Goal: Information Seeking & Learning: Find specific fact

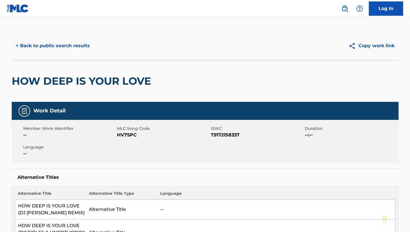
click at [38, 44] on button "< Back to public search results" at bounding box center [53, 46] width 82 height 14
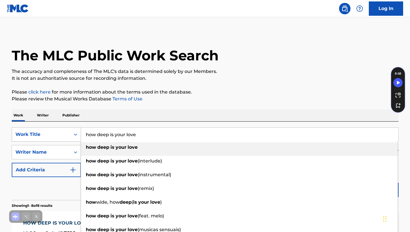
drag, startPoint x: 140, startPoint y: 135, endPoint x: 72, endPoint y: 133, distance: 67.6
click at [74, 136] on div "SearchWithCriteria8d52ea78-a2da-4a4e-8241-c29202c8a8cc Work Title how deep is y…" at bounding box center [205, 134] width 387 height 14
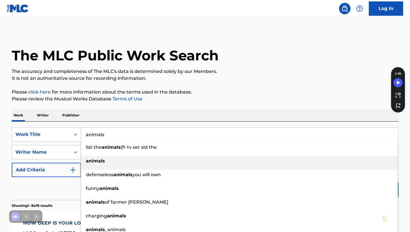
type input "animals"
click at [109, 160] on div "animals" at bounding box center [239, 161] width 317 height 10
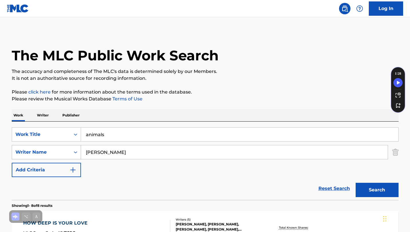
drag, startPoint x: 118, startPoint y: 153, endPoint x: 78, endPoint y: 150, distance: 39.9
click at [82, 151] on input "calvin harris" at bounding box center [234, 153] width 307 height 14
paste input "Martijn GarritsenMartin Garrix"
click at [125, 153] on input "Martijn GarritsenMartin Garrix" at bounding box center [234, 153] width 307 height 14
click at [382, 189] on button "Search" at bounding box center [377, 190] width 43 height 14
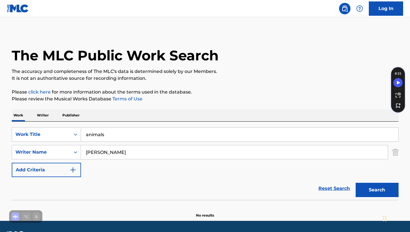
click at [128, 153] on input "Martijn Garritsen, Martin Garrix" at bounding box center [234, 153] width 307 height 14
drag, startPoint x: 128, startPoint y: 152, endPoint x: 162, endPoint y: 152, distance: 33.5
click at [162, 152] on input "Martijn Garritsen, Martin Garrix" at bounding box center [234, 153] width 307 height 14
type input "Martijn Garritsen"
click at [369, 190] on button "Search" at bounding box center [377, 190] width 43 height 14
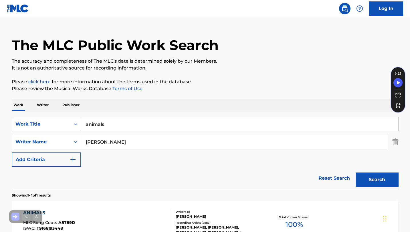
scroll to position [77, 0]
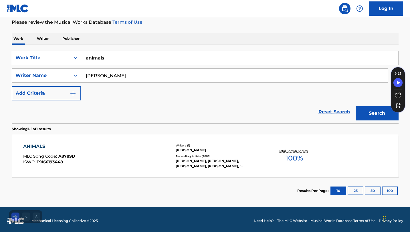
click at [34, 147] on div "ANIMALS" at bounding box center [49, 146] width 52 height 7
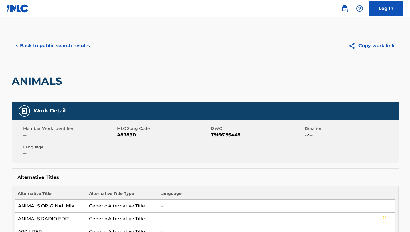
click at [65, 47] on button "< Back to public search results" at bounding box center [53, 46] width 82 height 14
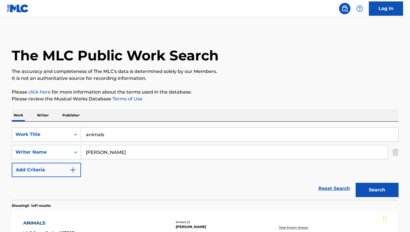
scroll to position [47, 0]
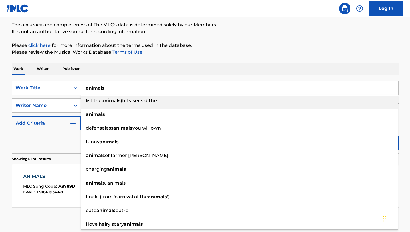
drag, startPoint x: 108, startPoint y: 88, endPoint x: 75, endPoint y: 87, distance: 32.9
click at [75, 87] on div "SearchWithCriteria8d52ea78-a2da-4a4e-8241-c29202c8a8cc Work Title animals list …" at bounding box center [205, 88] width 387 height 14
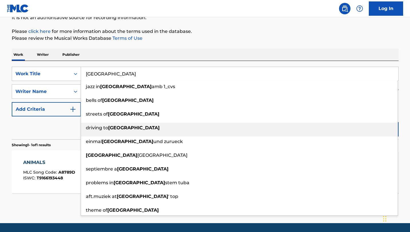
scroll to position [0, 0]
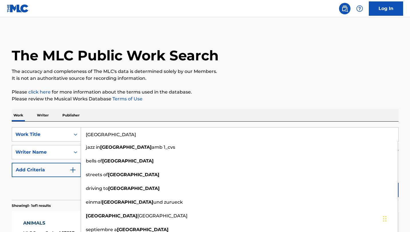
click at [112, 136] on input "paris" at bounding box center [240, 135] width 318 height 14
click at [112, 135] on input "paris" at bounding box center [240, 135] width 318 height 14
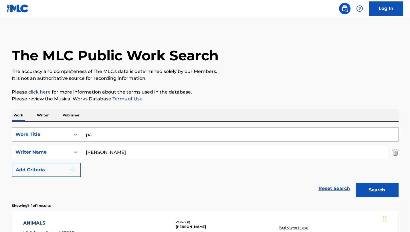
type input "p"
drag, startPoint x: 129, startPoint y: 153, endPoint x: 85, endPoint y: 154, distance: 44.4
click at [85, 154] on input "Martijn Garritsen" at bounding box center [234, 153] width 307 height 14
drag, startPoint x: 95, startPoint y: 137, endPoint x: 109, endPoint y: 127, distance: 18.0
click at [95, 137] on input "Search Form" at bounding box center [240, 135] width 318 height 14
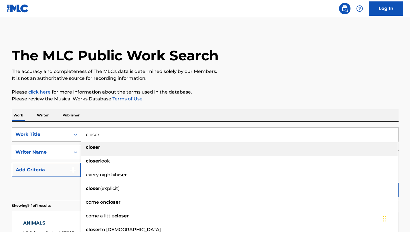
type input "closer"
click at [100, 148] on div "closer" at bounding box center [239, 147] width 317 height 10
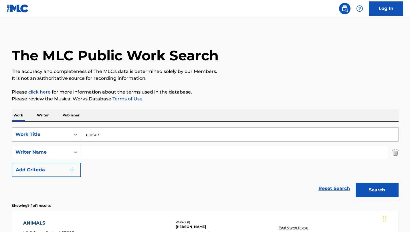
click at [375, 191] on button "Search" at bounding box center [377, 190] width 43 height 14
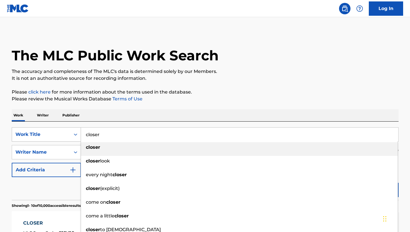
drag, startPoint x: 106, startPoint y: 135, endPoint x: 74, endPoint y: 131, distance: 31.7
click at [74, 131] on div "SearchWithCriteria8d52ea78-a2da-4a4e-8241-c29202c8a8cc Work Title closer closer…" at bounding box center [205, 134] width 387 height 14
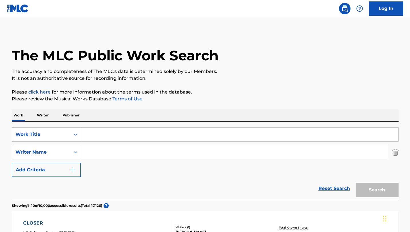
click at [44, 116] on p "Writer" at bounding box center [42, 115] width 15 height 12
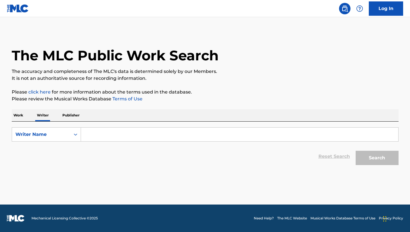
click at [93, 134] on input "Search Form" at bounding box center [240, 135] width 318 height 14
paste input "Andrew Taggart"
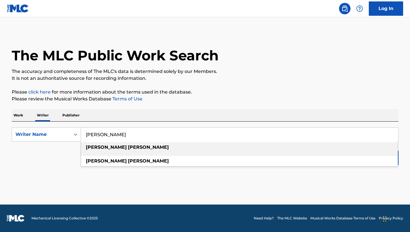
click at [128, 147] on strong "taggart" at bounding box center [148, 147] width 41 height 5
type input "andrew taggart"
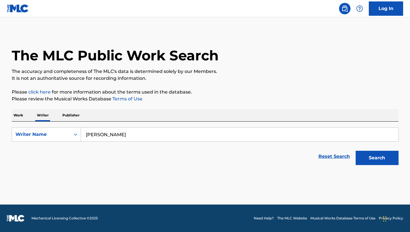
click at [382, 157] on button "Search" at bounding box center [377, 158] width 43 height 14
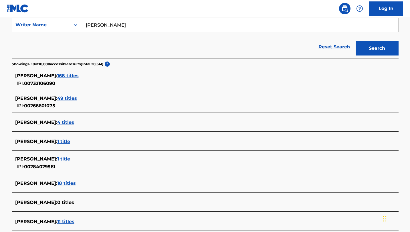
scroll to position [130, 0]
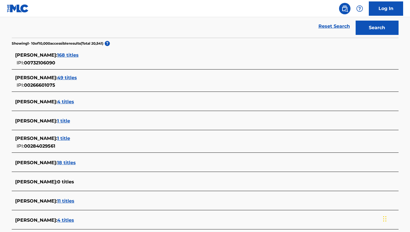
click at [75, 54] on span "168 titles" at bounding box center [67, 54] width 21 height 5
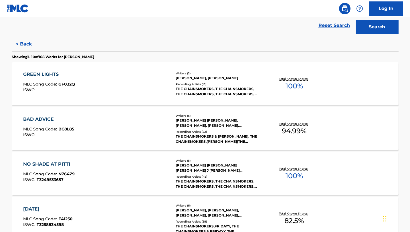
scroll to position [469, 0]
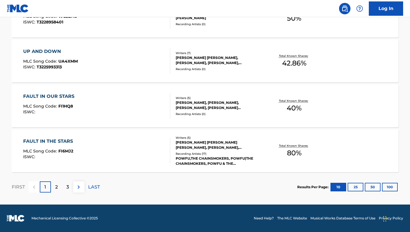
click at [355, 187] on button "25" at bounding box center [356, 187] width 16 height 9
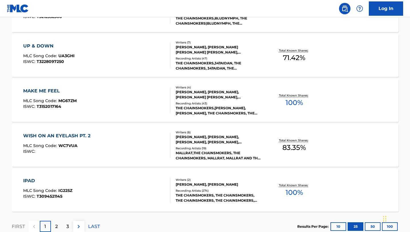
scroll to position [1143, 0]
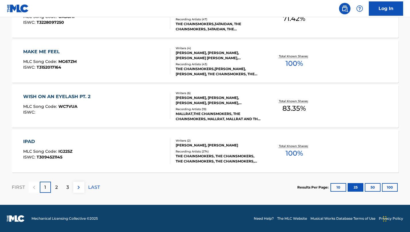
click at [56, 187] on p "2" at bounding box center [56, 187] width 3 height 7
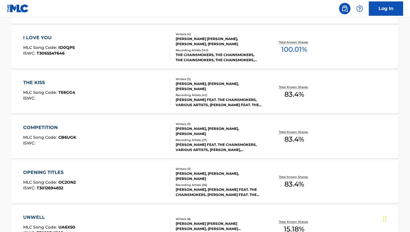
scroll to position [1143, 0]
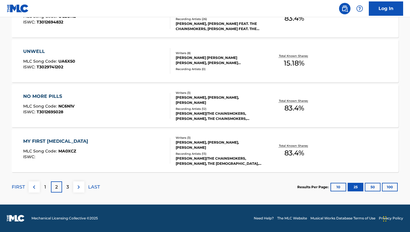
click at [80, 187] on img at bounding box center [78, 187] width 7 height 7
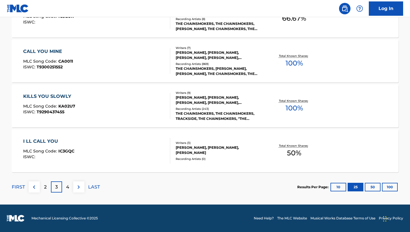
click at [79, 187] on img at bounding box center [78, 187] width 7 height 7
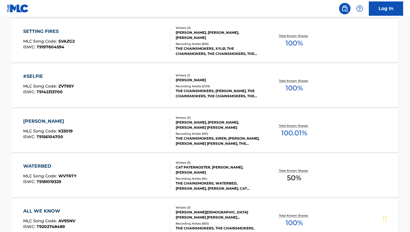
scroll to position [399, 0]
click at [34, 76] on div "#SELFIE" at bounding box center [48, 76] width 51 height 7
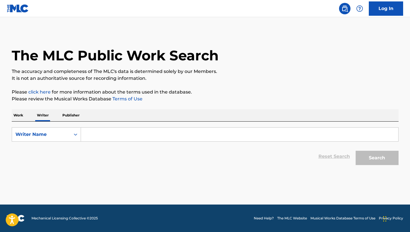
click at [19, 115] on p "Work" at bounding box center [18, 115] width 13 height 12
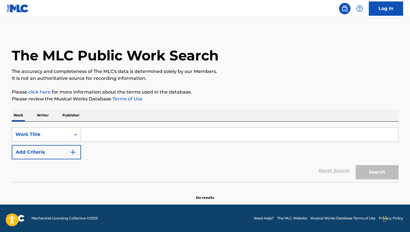
click at [76, 136] on icon "Search Form" at bounding box center [76, 135] width 6 height 6
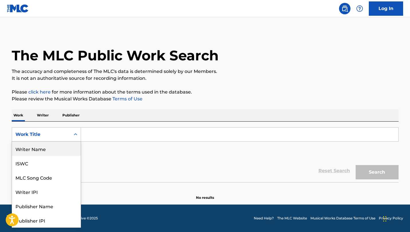
click at [45, 152] on div "Writer Name" at bounding box center [46, 149] width 69 height 14
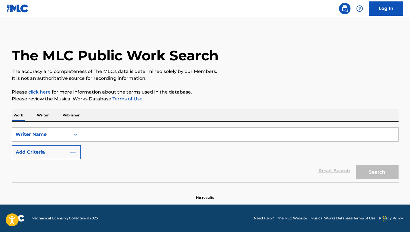
click at [92, 136] on input "Search Form" at bounding box center [240, 135] width 318 height 14
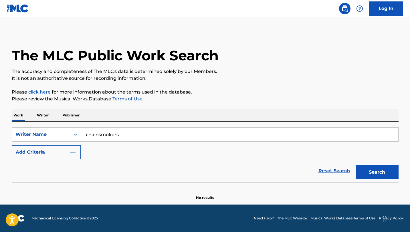
type input "chainsmokers"
click at [378, 170] on button "Search" at bounding box center [377, 172] width 43 height 14
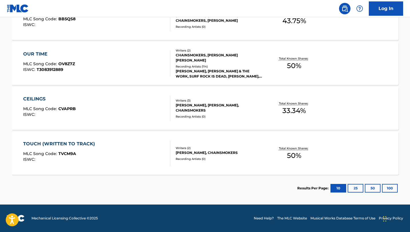
scroll to position [28, 0]
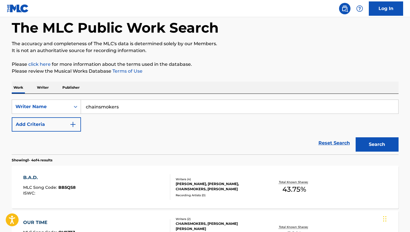
drag, startPoint x: 121, startPoint y: 107, endPoint x: 86, endPoint y: 102, distance: 36.2
click at [80, 105] on div "SearchWithCriteria95758c1f-f4ea-4053-a8b9-f5b41d96a535 Writer Name chainsmokers" at bounding box center [205, 107] width 387 height 14
click at [377, 148] on button "Search" at bounding box center [377, 144] width 43 height 14
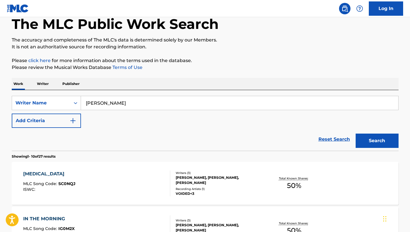
scroll to position [0, 0]
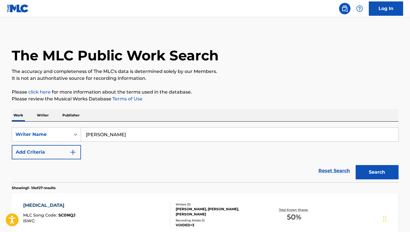
drag, startPoint x: 107, startPoint y: 135, endPoint x: 145, endPoint y: 133, distance: 38.1
click at [107, 135] on input "[PERSON_NAME]" at bounding box center [240, 135] width 318 height 14
click at [376, 168] on button "Search" at bounding box center [377, 172] width 43 height 14
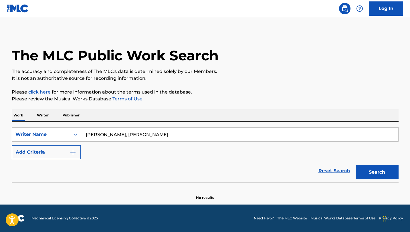
click at [107, 135] on input "[PERSON_NAME], [PERSON_NAME]" at bounding box center [240, 135] width 318 height 14
type input "[PERSON_NAME]"
click at [73, 152] on img "Search Form" at bounding box center [73, 152] width 7 height 7
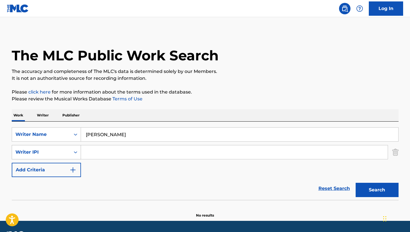
click at [75, 152] on icon "Search Form" at bounding box center [76, 153] width 6 height 6
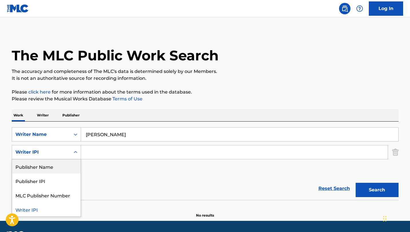
click at [76, 153] on icon "Search Form" at bounding box center [76, 153] width 6 height 6
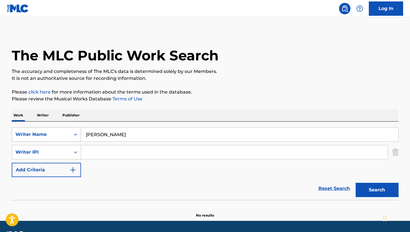
click at [76, 136] on icon "Search Form" at bounding box center [76, 135] width 6 height 6
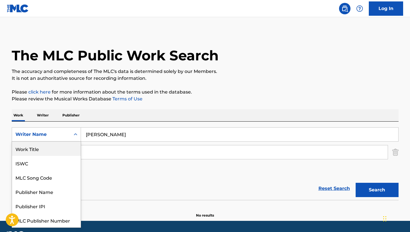
click at [42, 152] on div "Work Title" at bounding box center [46, 149] width 69 height 14
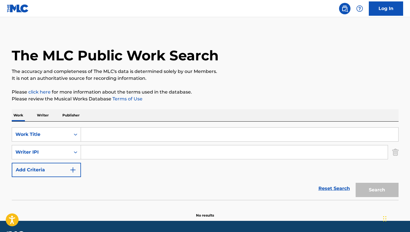
click at [99, 134] on input "Search Form" at bounding box center [240, 135] width 318 height 14
click at [76, 152] on icon "Search Form" at bounding box center [75, 153] width 3 height 2
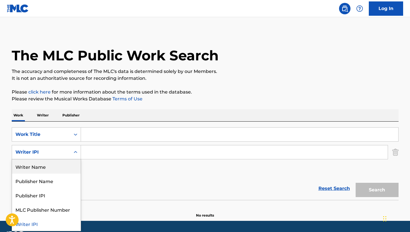
click at [52, 169] on div "Writer Name" at bounding box center [46, 167] width 69 height 14
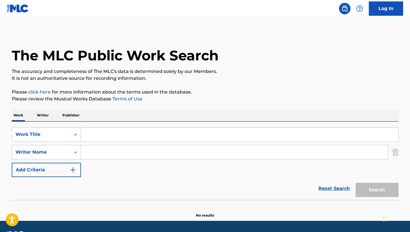
click at [90, 152] on input "Search Form" at bounding box center [234, 153] width 307 height 14
paste input "Andrew Taggart"
type input "Andrew Taggart"
click at [98, 134] on input "Search Form" at bounding box center [240, 135] width 318 height 14
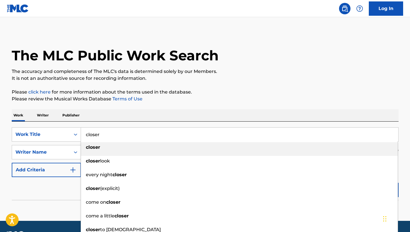
type input "closer"
click at [95, 148] on strong "closer" at bounding box center [93, 147] width 14 height 5
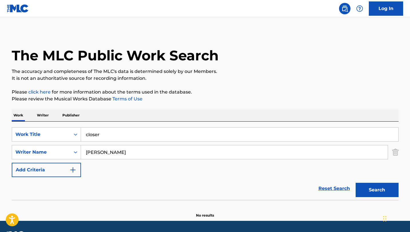
click at [379, 193] on button "Search" at bounding box center [377, 190] width 43 height 14
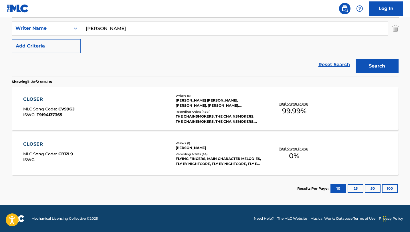
scroll to position [124, 0]
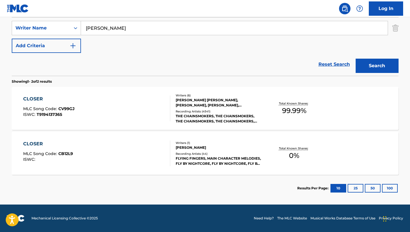
click at [34, 99] on div "CLOSER" at bounding box center [49, 99] width 52 height 7
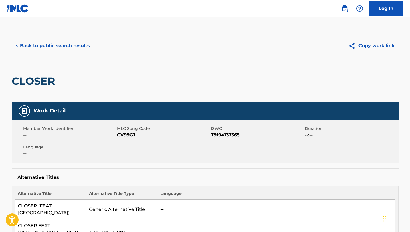
click at [50, 48] on button "< Back to public search results" at bounding box center [53, 46] width 82 height 14
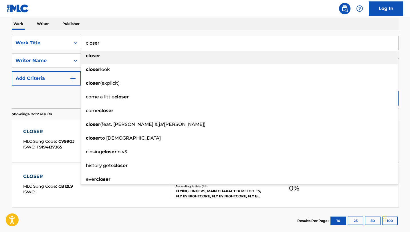
drag, startPoint x: 86, startPoint y: 43, endPoint x: 128, endPoint y: 42, distance: 42.4
click at [127, 42] on input "closer" at bounding box center [240, 43] width 318 height 14
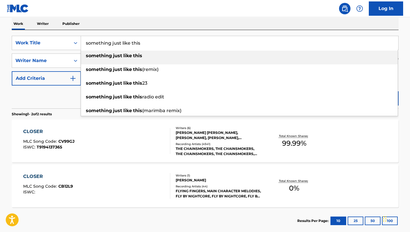
type input "something just like this"
click at [142, 57] on div "something just like this" at bounding box center [239, 56] width 317 height 10
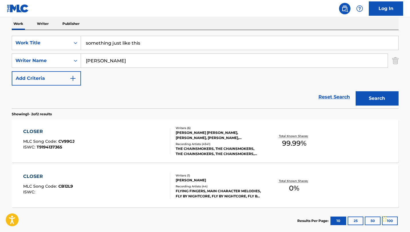
click at [374, 98] on button "Search" at bounding box center [377, 98] width 43 height 14
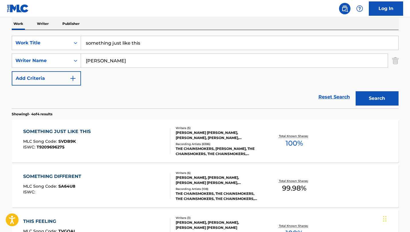
click at [72, 133] on div "SOMETHING JUST LIKE THIS" at bounding box center [58, 131] width 70 height 7
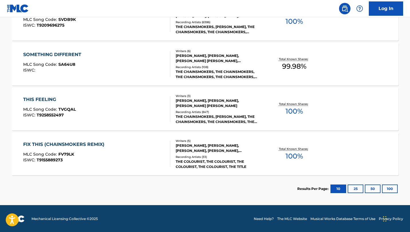
scroll to position [214, 0]
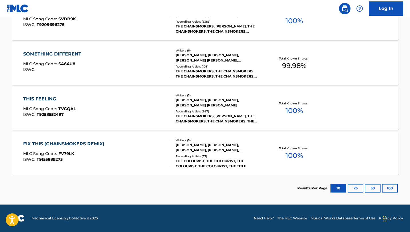
click at [46, 99] on div "THIS FEELING" at bounding box center [49, 99] width 53 height 7
